Goal: Information Seeking & Learning: Learn about a topic

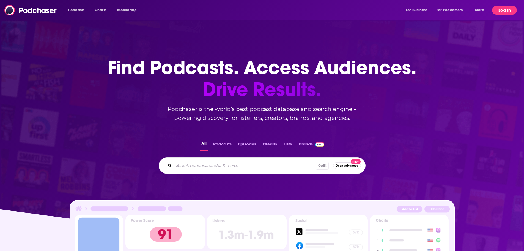
click at [502, 10] on button "Log In" at bounding box center [504, 10] width 25 height 9
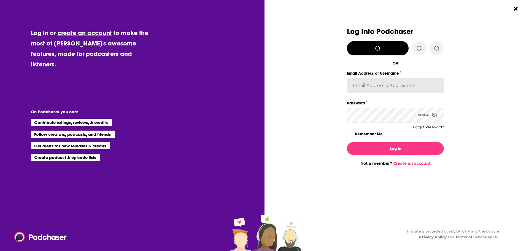
type input "[PERSON_NAME][EMAIL_ADDRESS][PERSON_NAME][DOMAIN_NAME]"
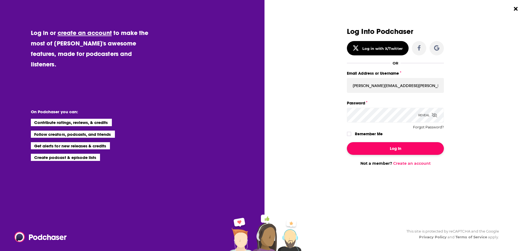
click at [402, 150] on button "Log In" at bounding box center [395, 148] width 97 height 13
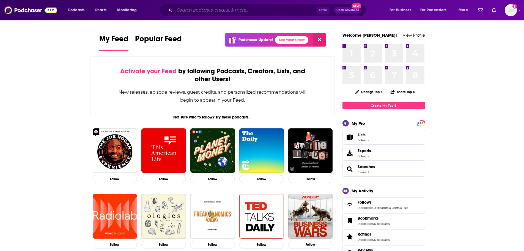
click at [195, 11] on input "Search podcasts, credits, & more..." at bounding box center [246, 10] width 142 height 9
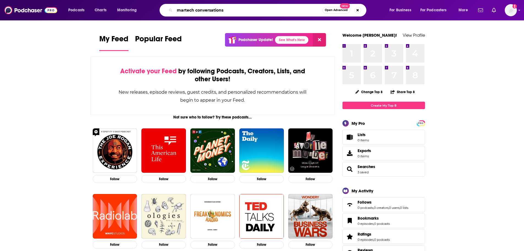
type input "martech conversations"
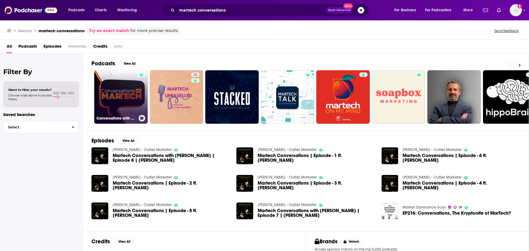
click at [116, 106] on link "Conversations with MarTech" at bounding box center [120, 96] width 53 height 53
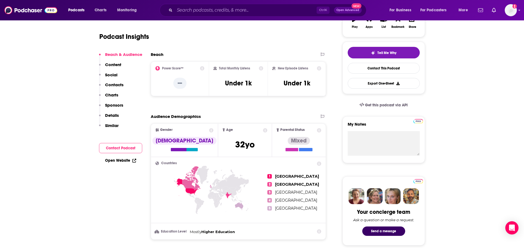
scroll to position [110, 0]
